Goal: Task Accomplishment & Management: Use online tool/utility

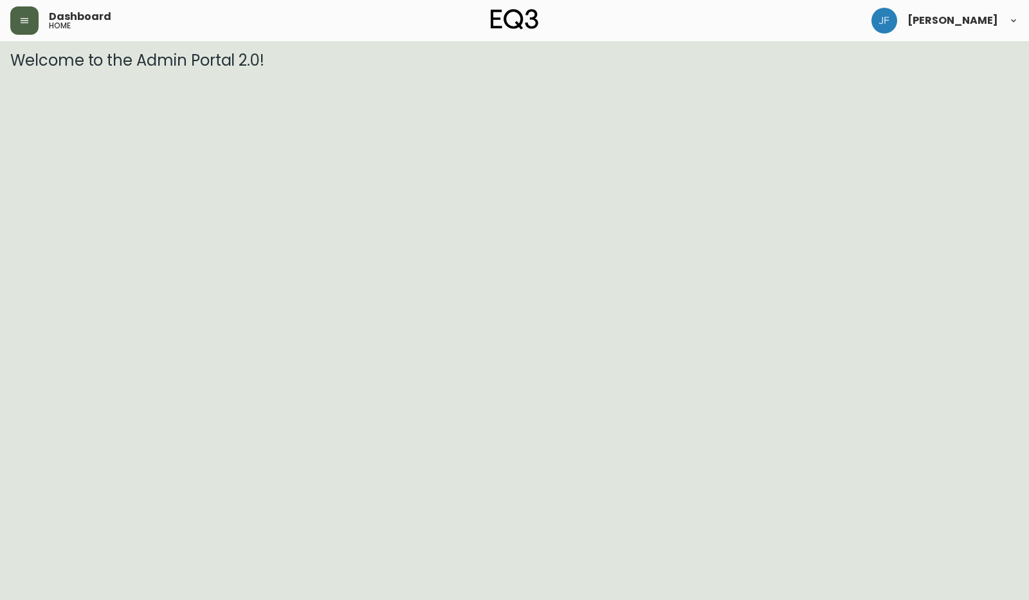
click at [23, 29] on button "button" at bounding box center [24, 20] width 28 height 28
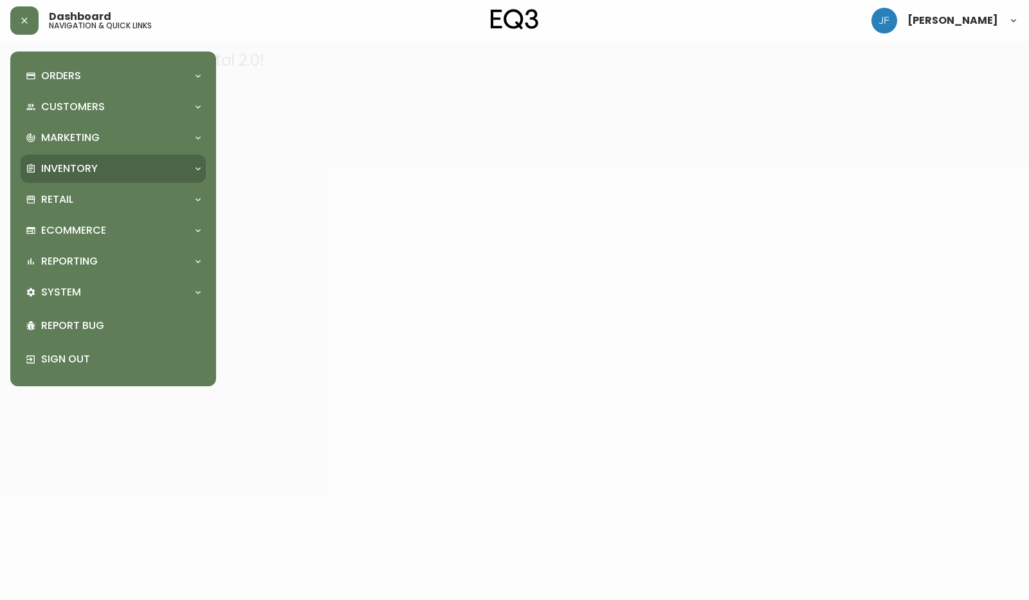
click at [77, 160] on div "Inventory" at bounding box center [113, 168] width 185 height 28
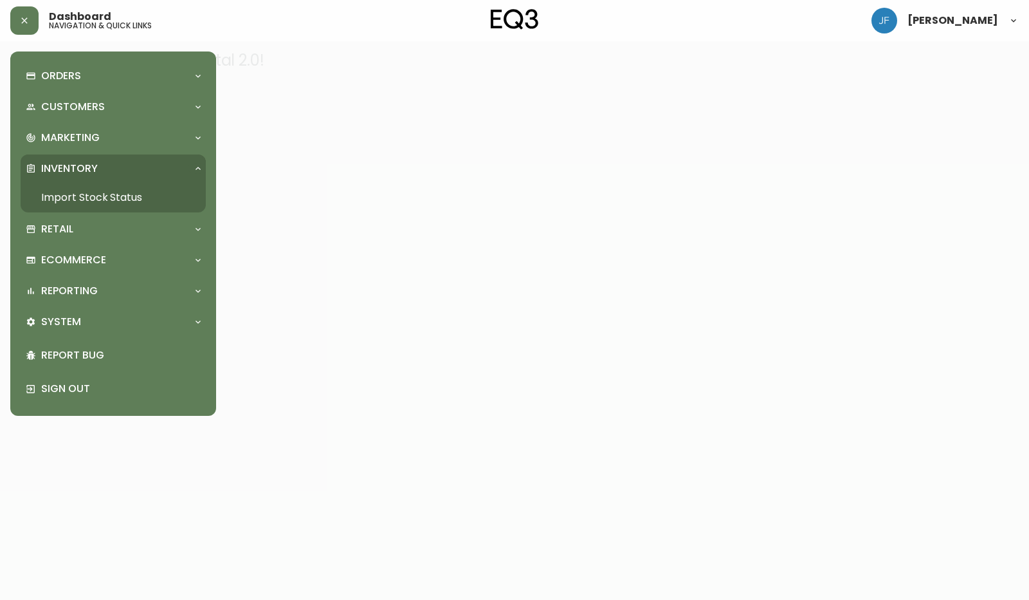
click at [134, 204] on link "Import Stock Status" at bounding box center [113, 198] width 185 height 30
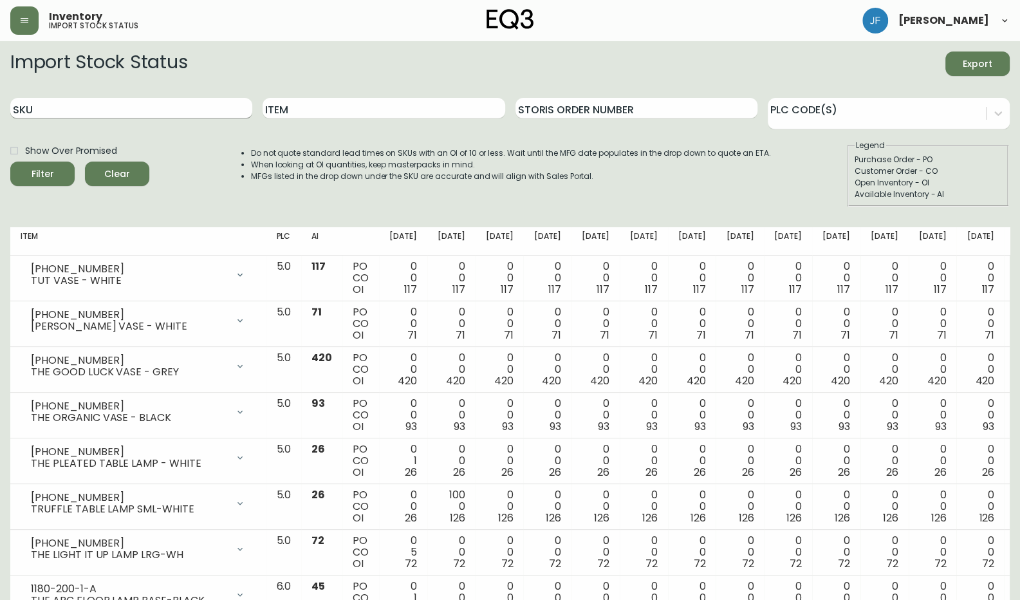
click at [153, 110] on input "SKU" at bounding box center [131, 108] width 242 height 21
type input "[PERSON_NAME]"
click at [10, 161] on button "Filter" at bounding box center [42, 173] width 64 height 24
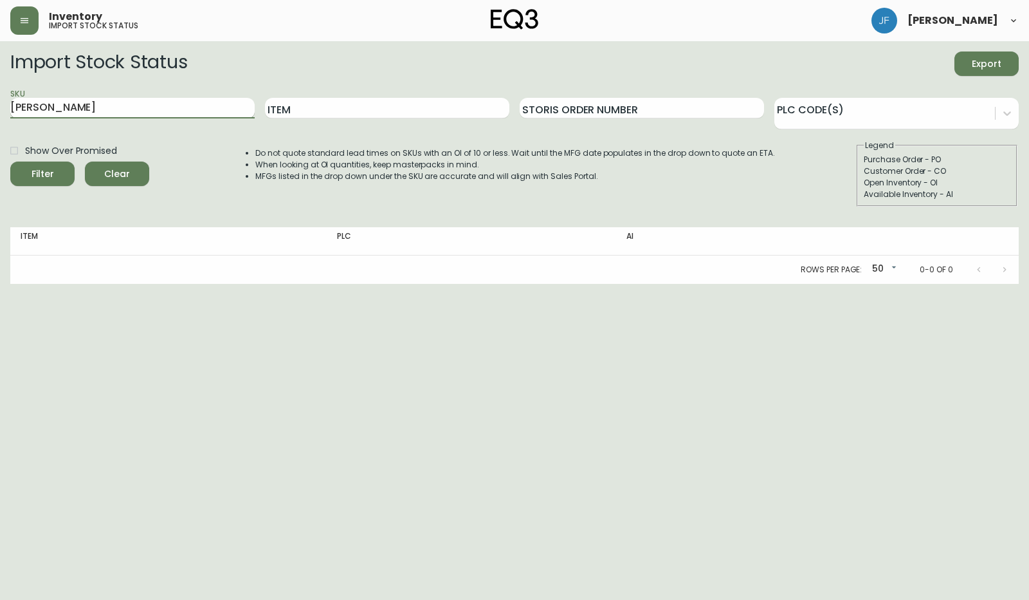
click at [161, 98] on input "[PERSON_NAME]" at bounding box center [132, 108] width 244 height 21
click at [313, 96] on div "Item" at bounding box center [387, 108] width 244 height 42
click at [302, 118] on input "Item" at bounding box center [387, 108] width 244 height 21
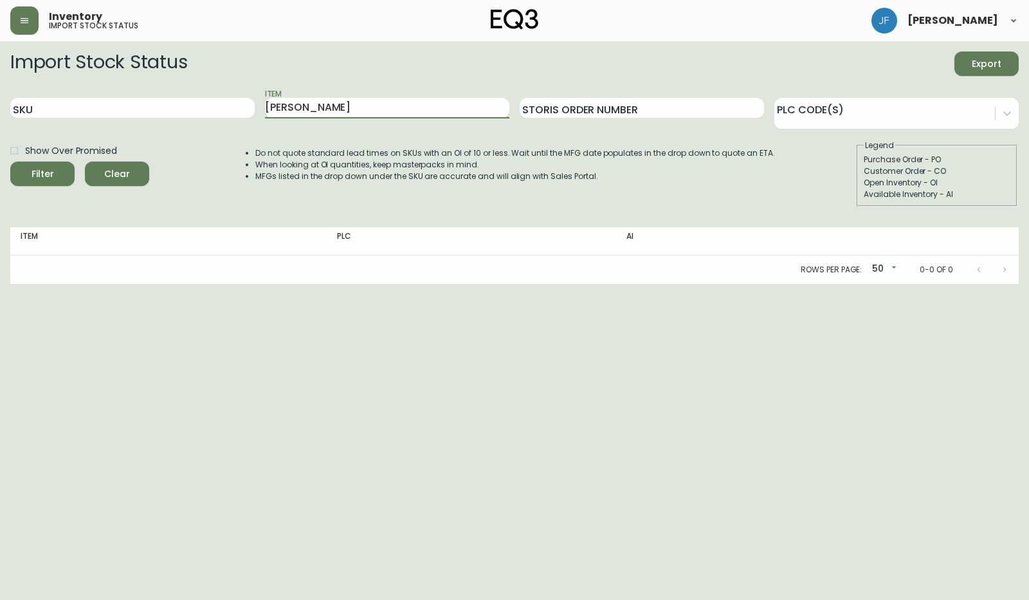
type input "[PERSON_NAME]"
click at [10, 161] on button "Filter" at bounding box center [42, 173] width 64 height 24
